Goal: Task Accomplishment & Management: Complete application form

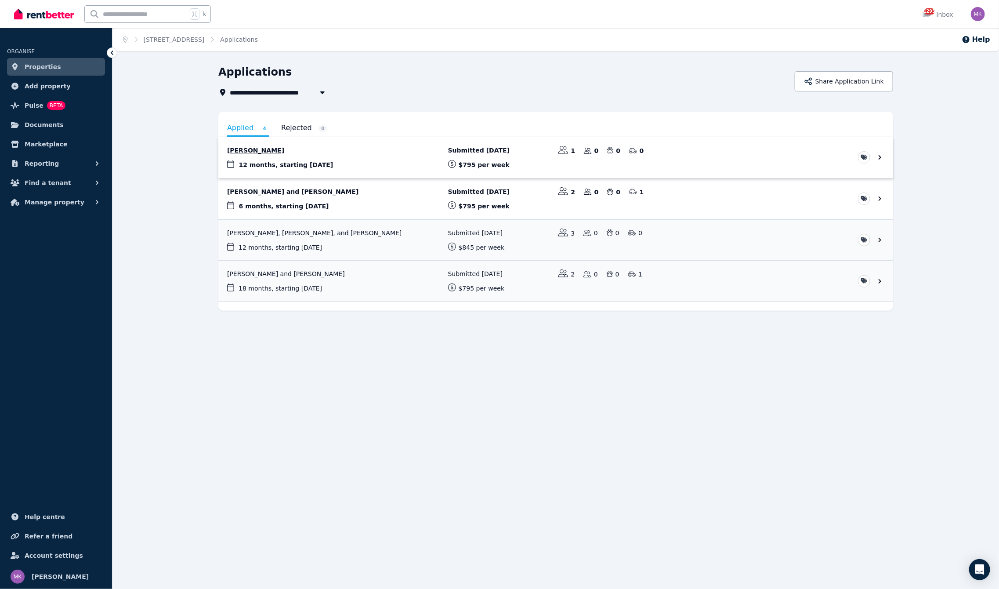
click at [260, 154] on link "View application: Daniel Hersch" at bounding box center [555, 157] width 675 height 41
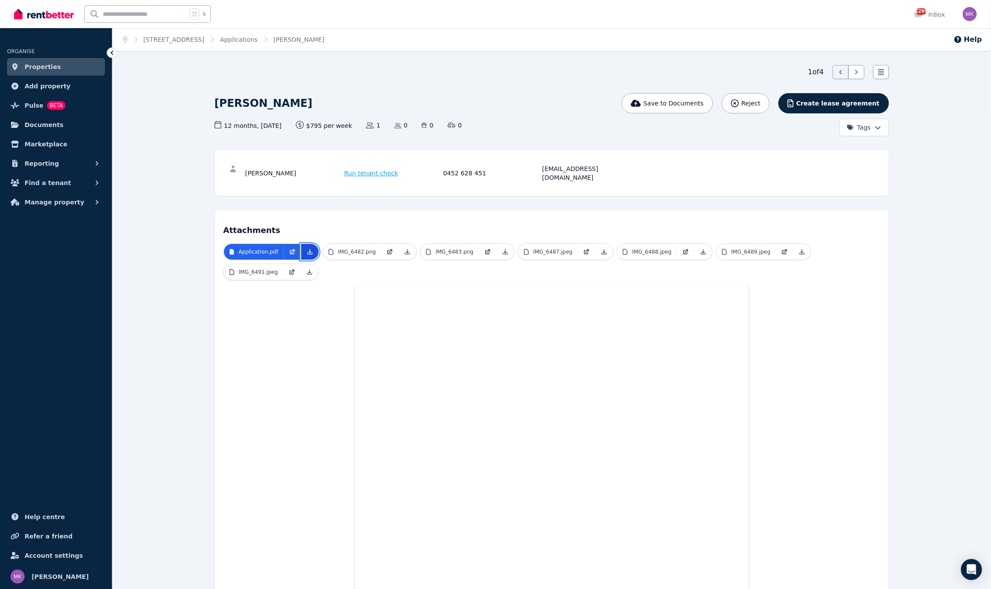
click at [313, 248] on icon at bounding box center [310, 251] width 7 height 7
click at [411, 244] on link at bounding box center [408, 252] width 18 height 16
click at [505, 248] on icon at bounding box center [505, 251] width 7 height 7
click at [607, 244] on link at bounding box center [605, 252] width 18 height 16
click at [701, 248] on icon at bounding box center [703, 251] width 7 height 7
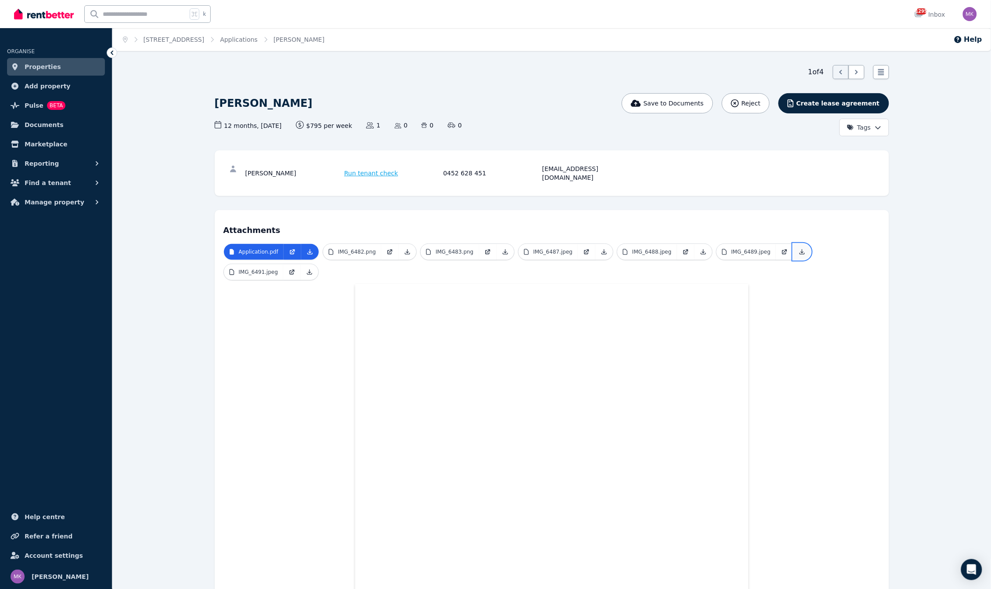
click at [799, 248] on icon at bounding box center [802, 251] width 7 height 7
click at [309, 268] on icon at bounding box center [309, 271] width 7 height 7
click at [359, 246] on link "IMG_6482.png" at bounding box center [352, 252] width 58 height 16
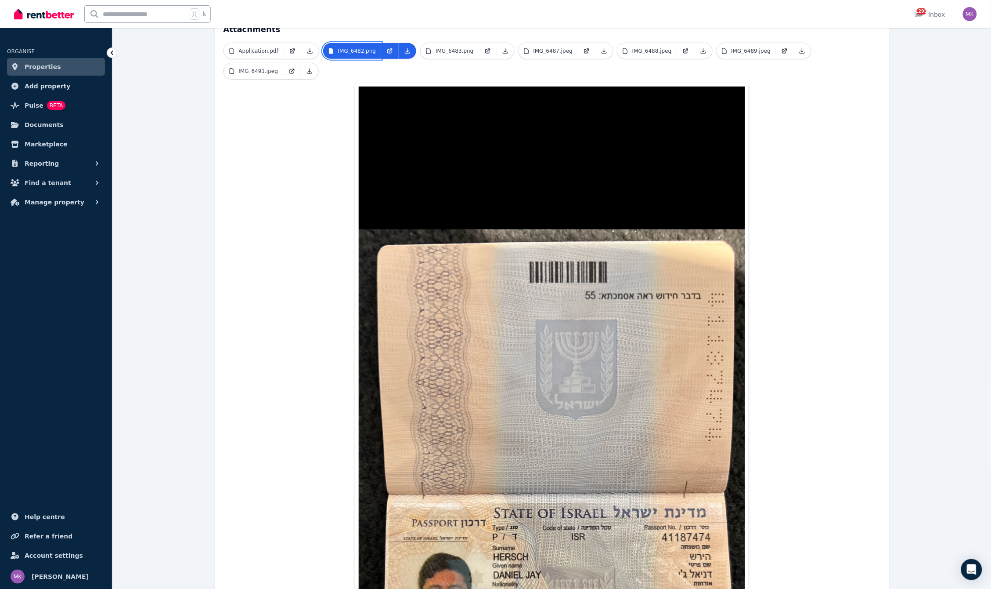
scroll to position [2, 0]
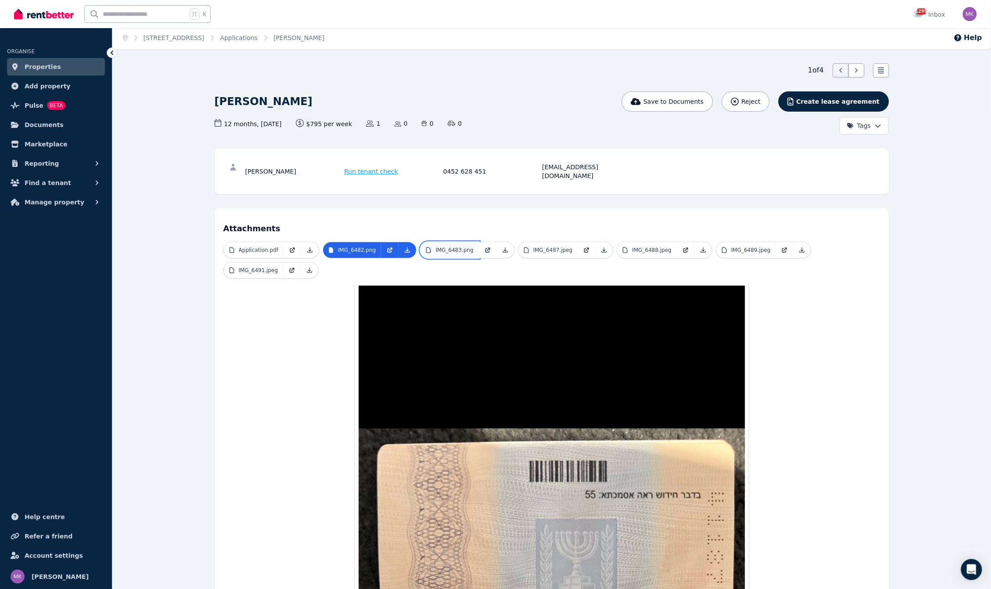
click at [455, 246] on p "IMG_6483.png" at bounding box center [455, 249] width 38 height 7
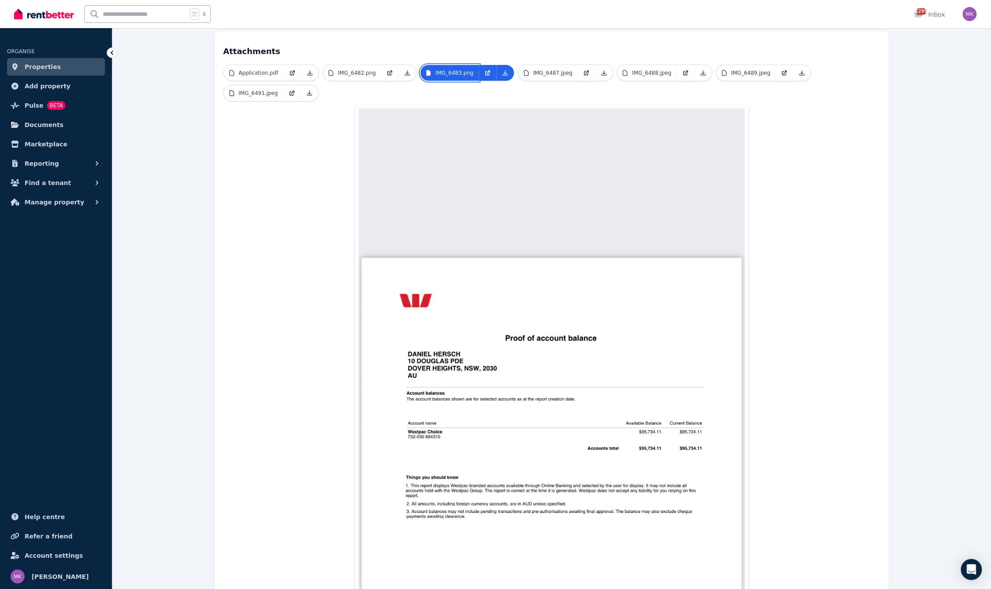
scroll to position [0, 0]
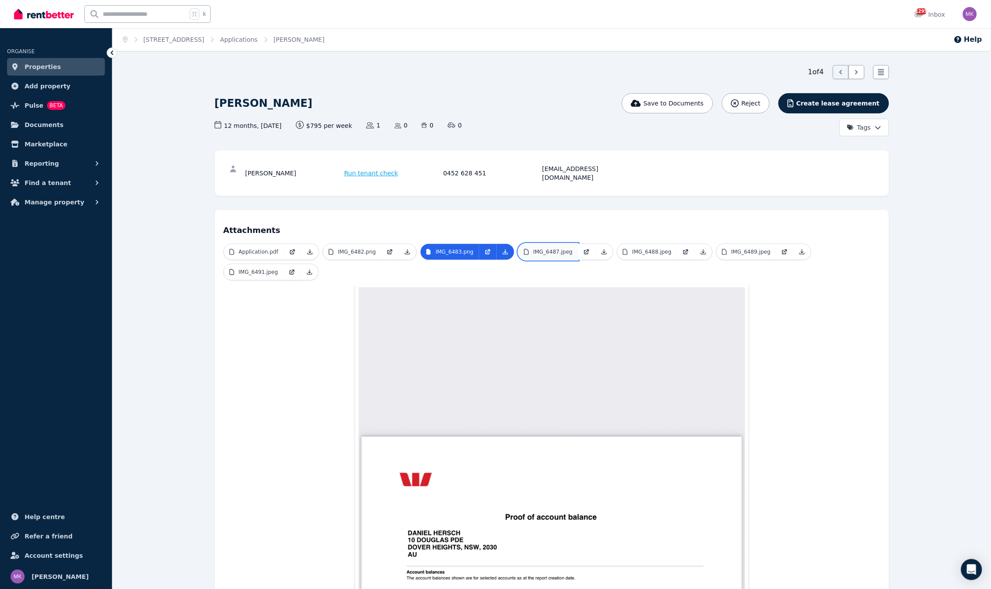
click at [552, 247] on link "IMG_6487.jpeg" at bounding box center [549, 252] width 60 height 16
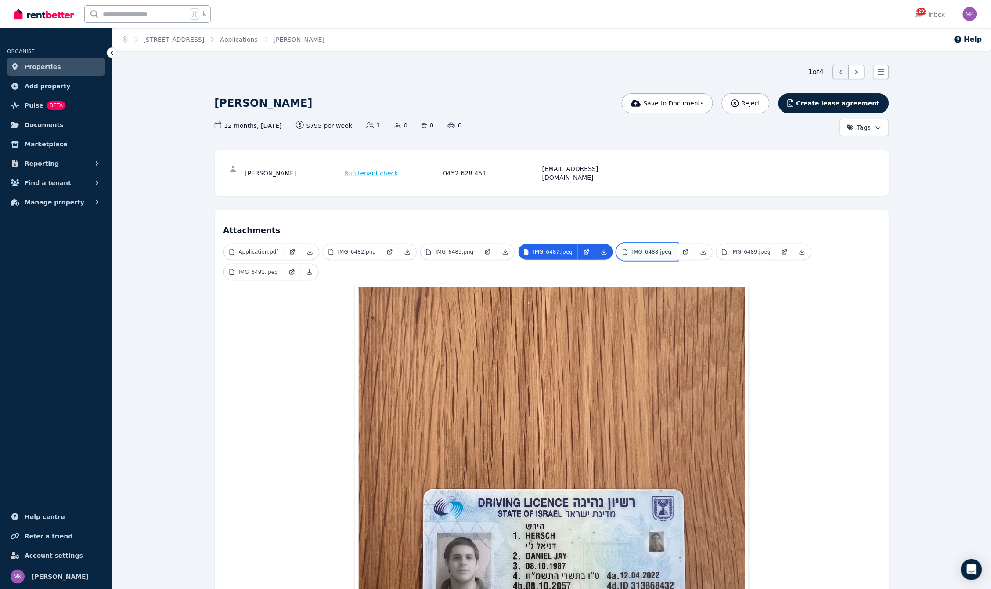
click at [653, 248] on p "IMG_6488.jpeg" at bounding box center [652, 251] width 40 height 7
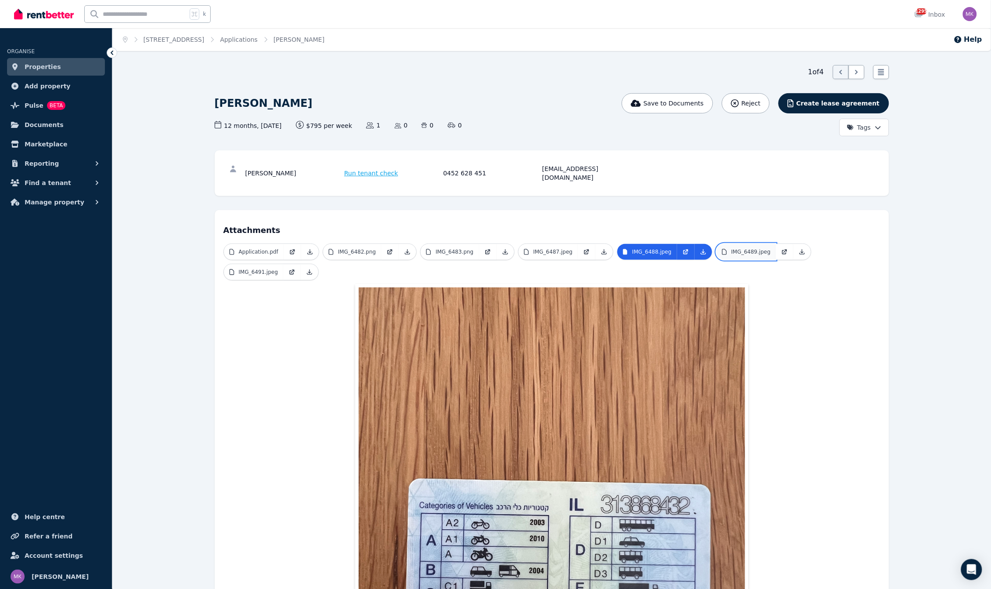
click at [752, 248] on p "IMG_6489.jpeg" at bounding box center [752, 251] width 40 height 7
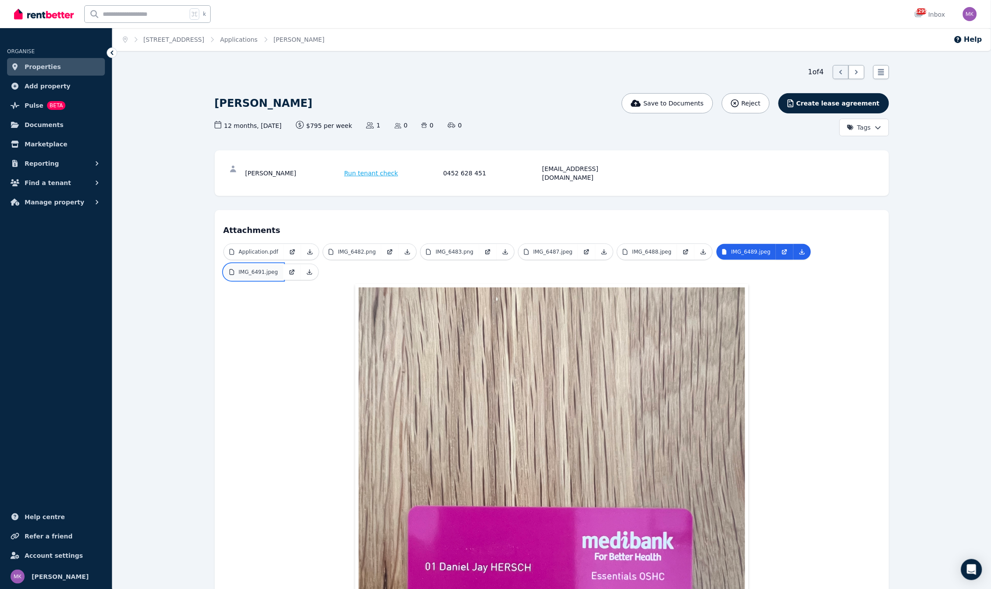
click at [245, 268] on p "IMG_6491.jpeg" at bounding box center [259, 271] width 40 height 7
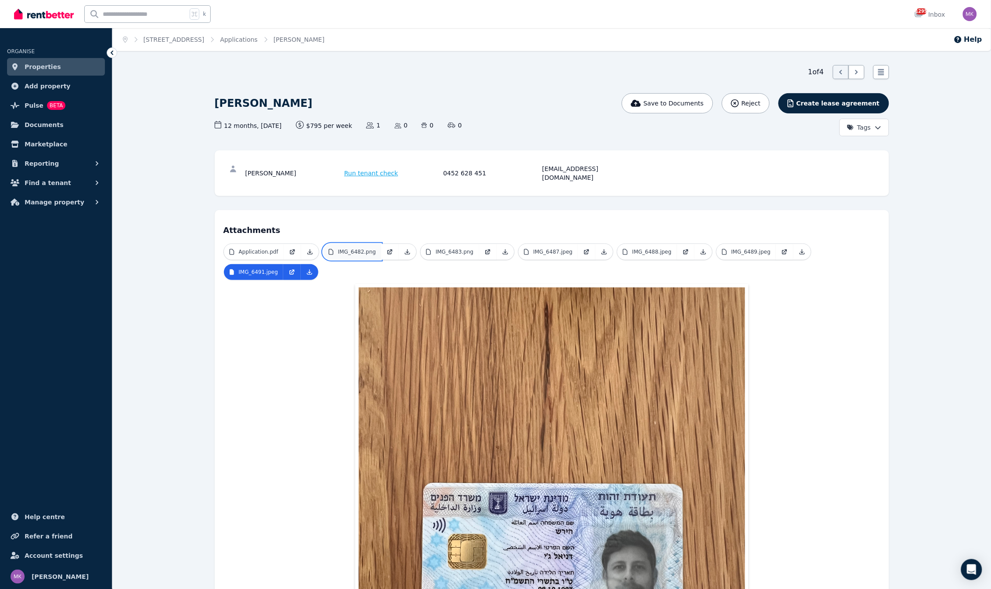
click at [354, 247] on link "IMG_6482.png" at bounding box center [352, 252] width 58 height 16
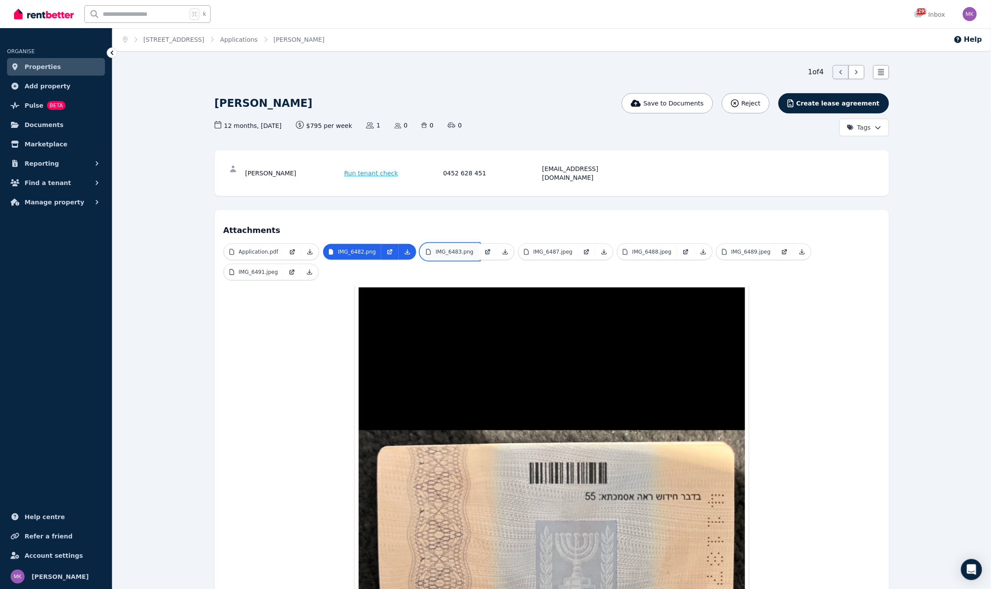
click at [447, 248] on p "IMG_6483.png" at bounding box center [455, 251] width 38 height 7
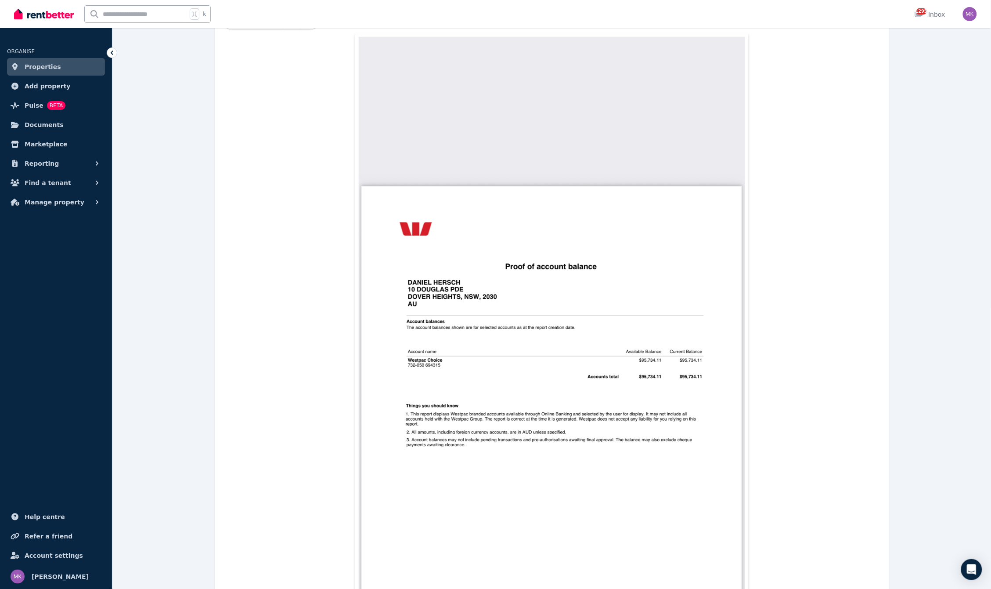
scroll to position [347, 0]
